Goal: Navigation & Orientation: Find specific page/section

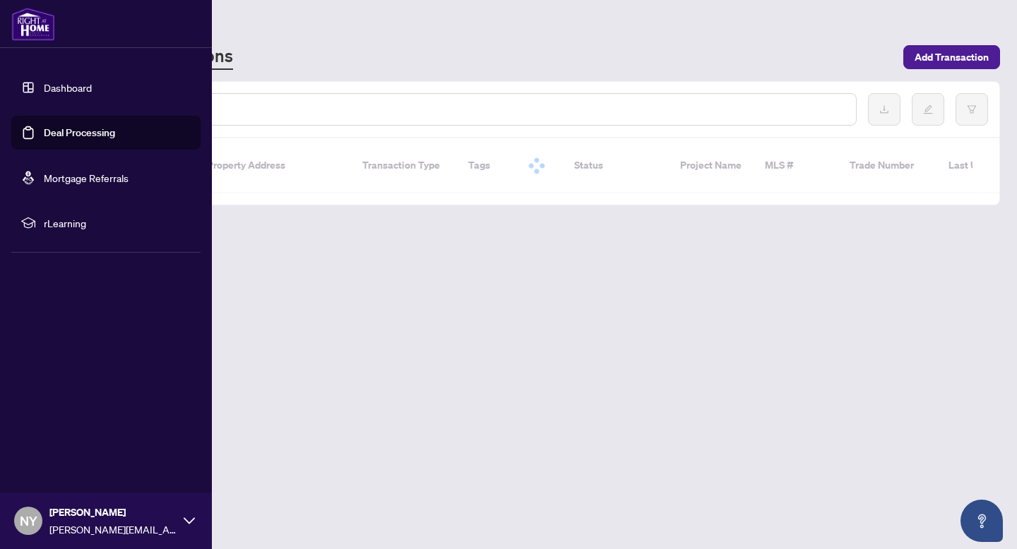
click at [50, 81] on link "Dashboard" at bounding box center [68, 87] width 48 height 13
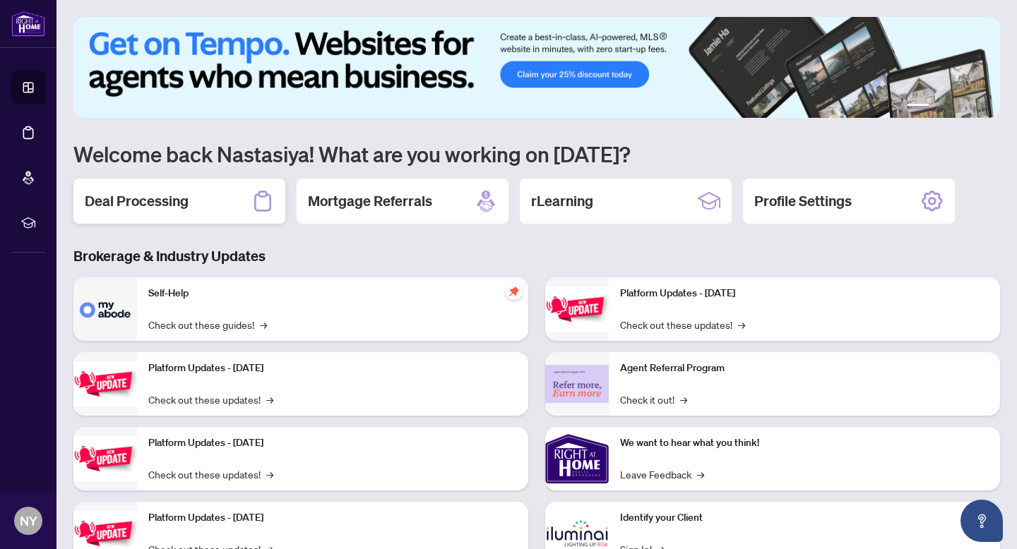
click at [190, 202] on div "Deal Processing" at bounding box center [179, 201] width 212 height 45
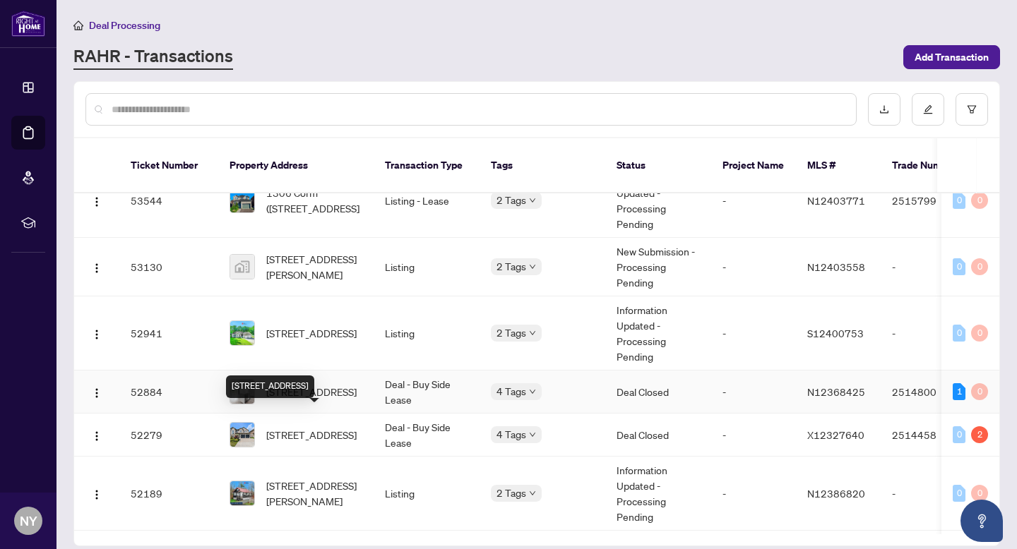
scroll to position [561, 0]
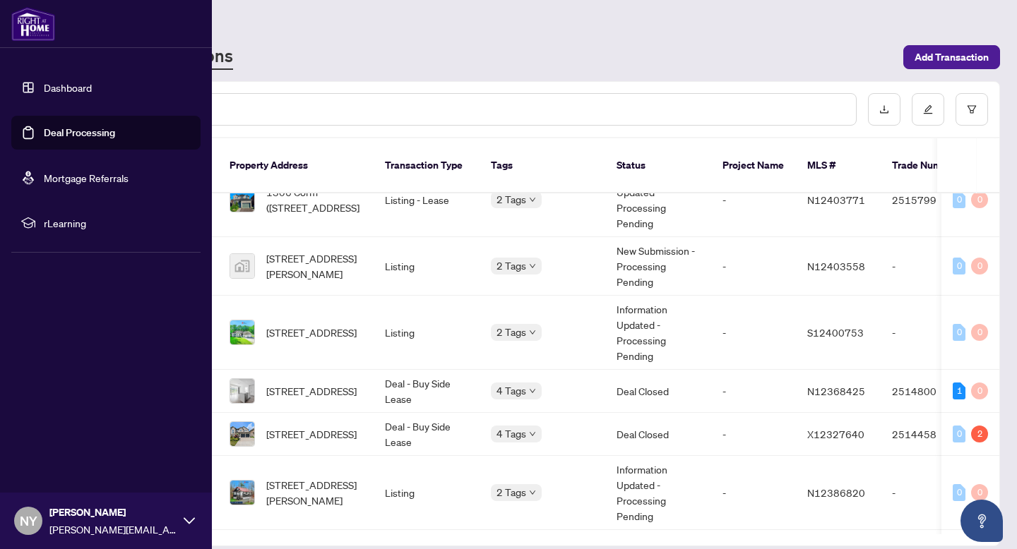
click at [22, 16] on img at bounding box center [33, 24] width 44 height 34
